Goal: Task Accomplishment & Management: Use online tool/utility

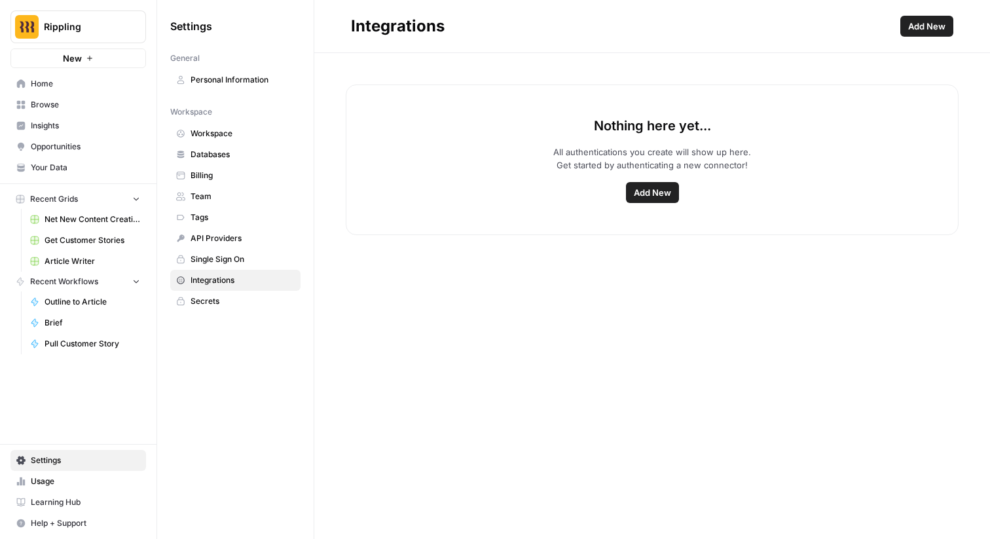
click at [650, 192] on span "Add New" at bounding box center [652, 192] width 37 height 13
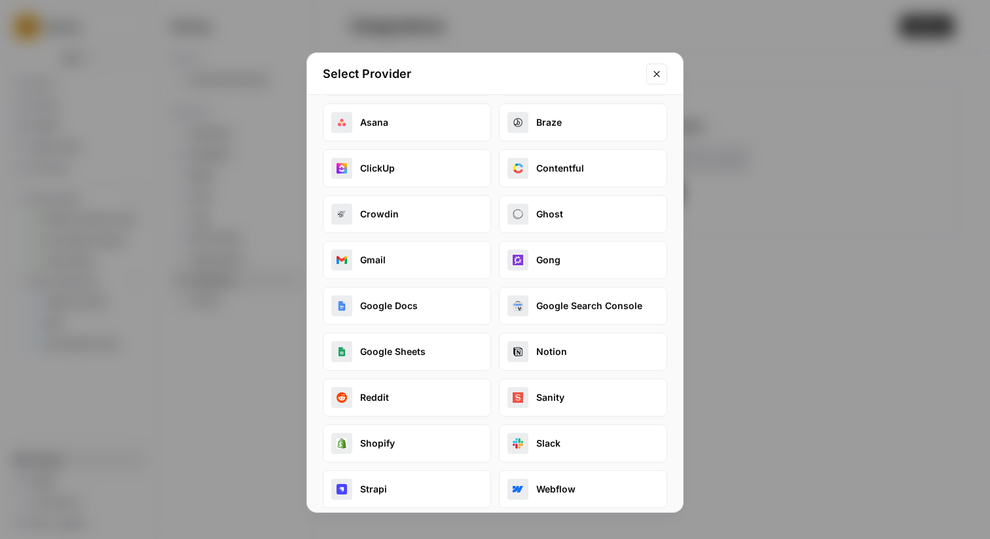
scroll to position [56, 0]
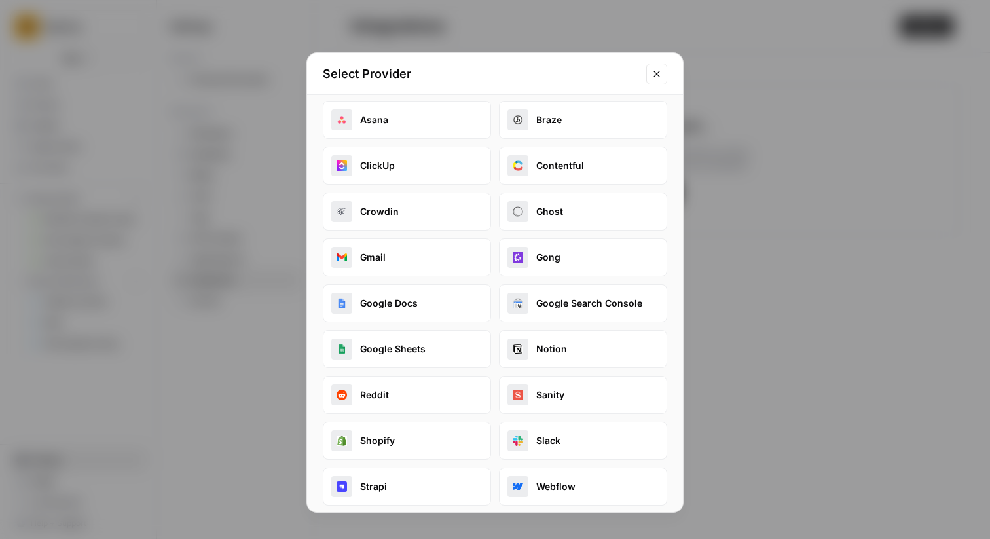
click at [553, 303] on button "Google Search Console" at bounding box center [583, 303] width 168 height 38
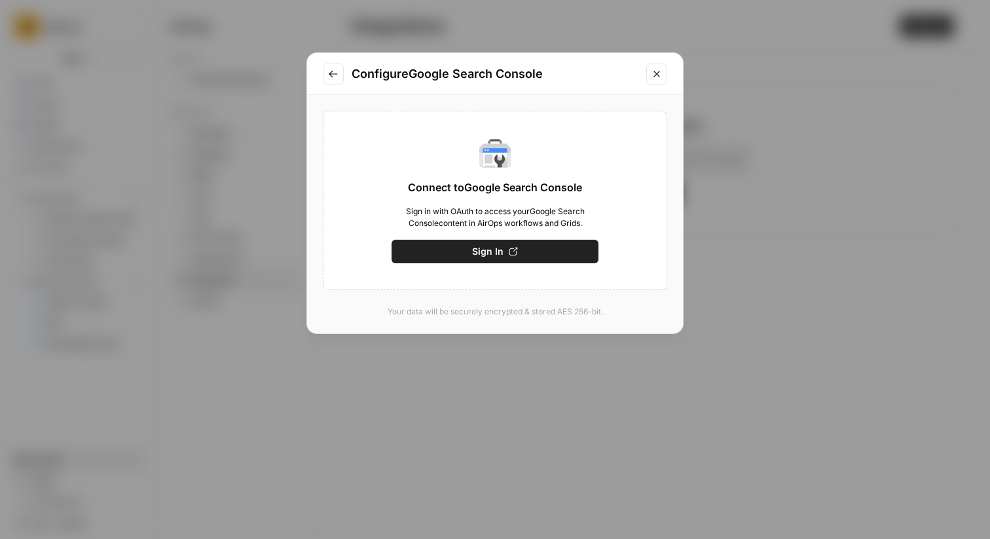
click at [505, 256] on button "Sign In" at bounding box center [495, 252] width 207 height 24
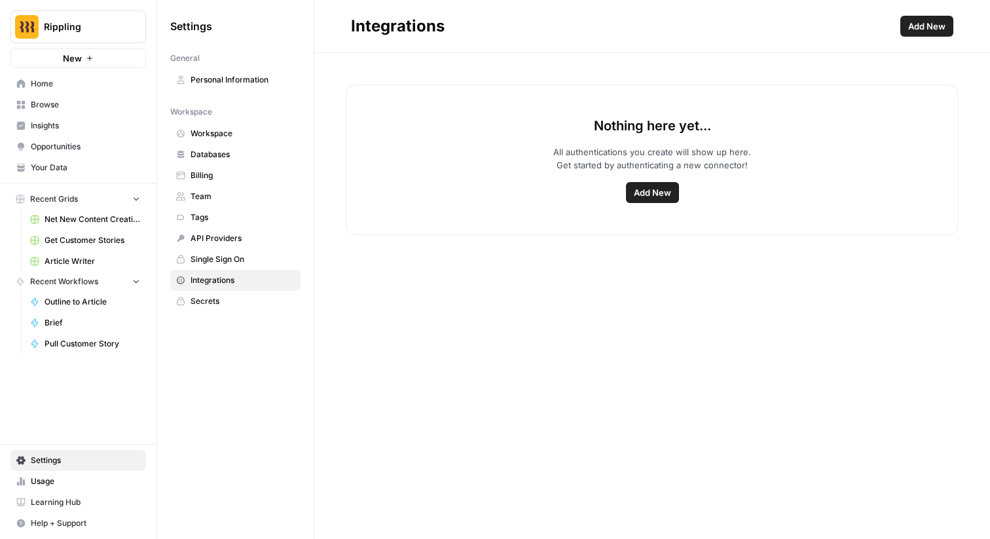
click at [663, 189] on span "Add New" at bounding box center [652, 192] width 37 height 13
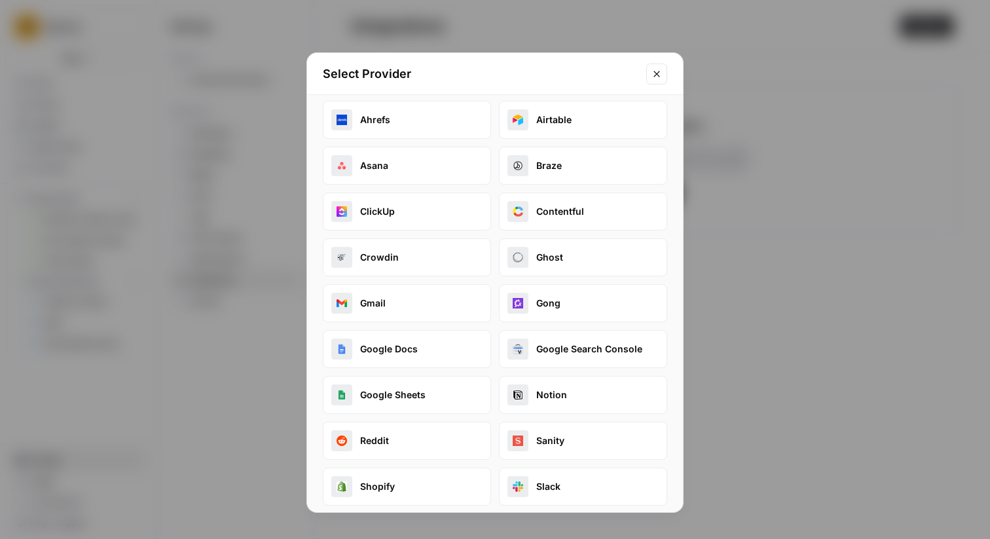
scroll to position [13, 0]
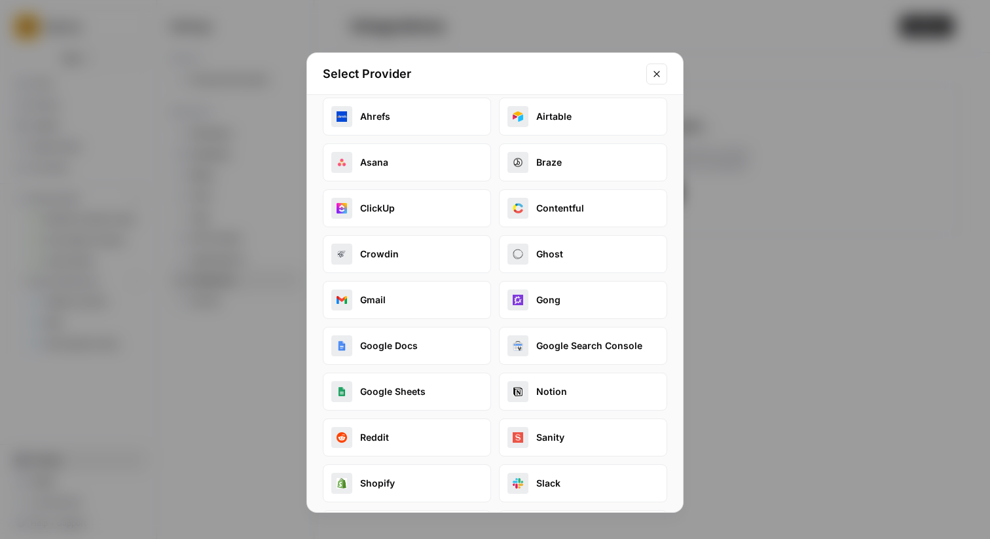
click at [590, 352] on button "Google Search Console" at bounding box center [583, 346] width 168 height 38
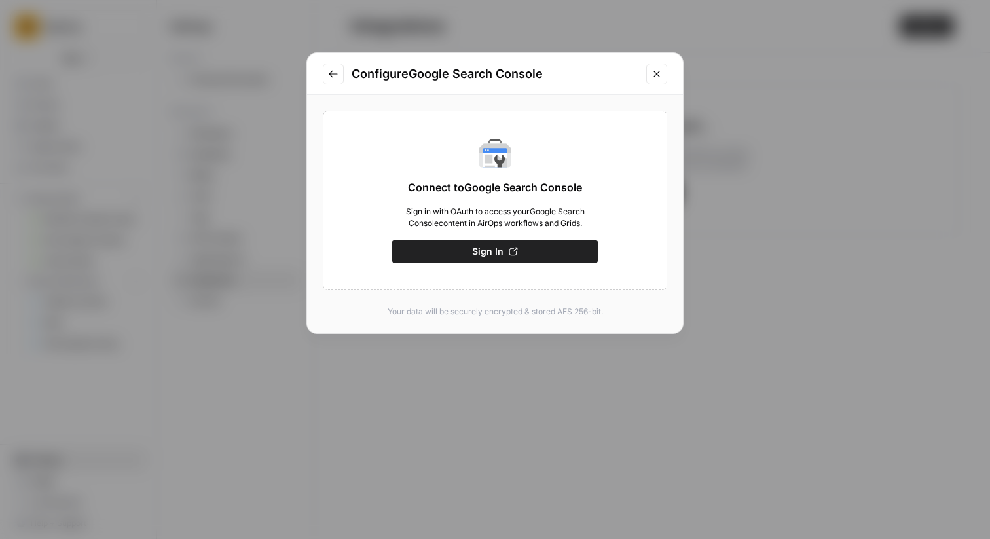
click at [496, 253] on span "Sign In" at bounding box center [487, 251] width 31 height 13
